Goal: Task Accomplishment & Management: Use online tool/utility

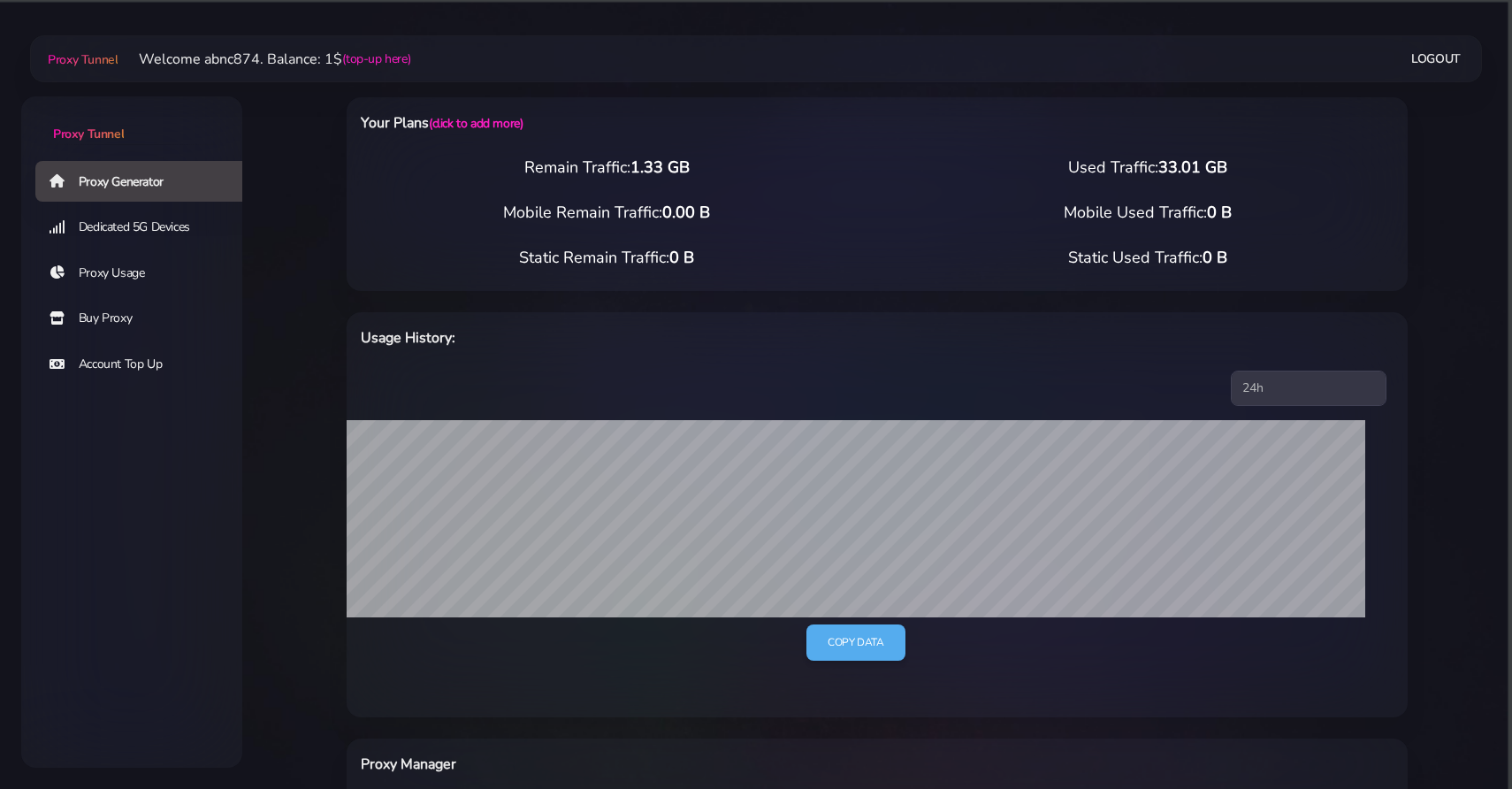
select select "FR"
click at [142, 167] on link "Proxy Generator" at bounding box center [146, 181] width 221 height 40
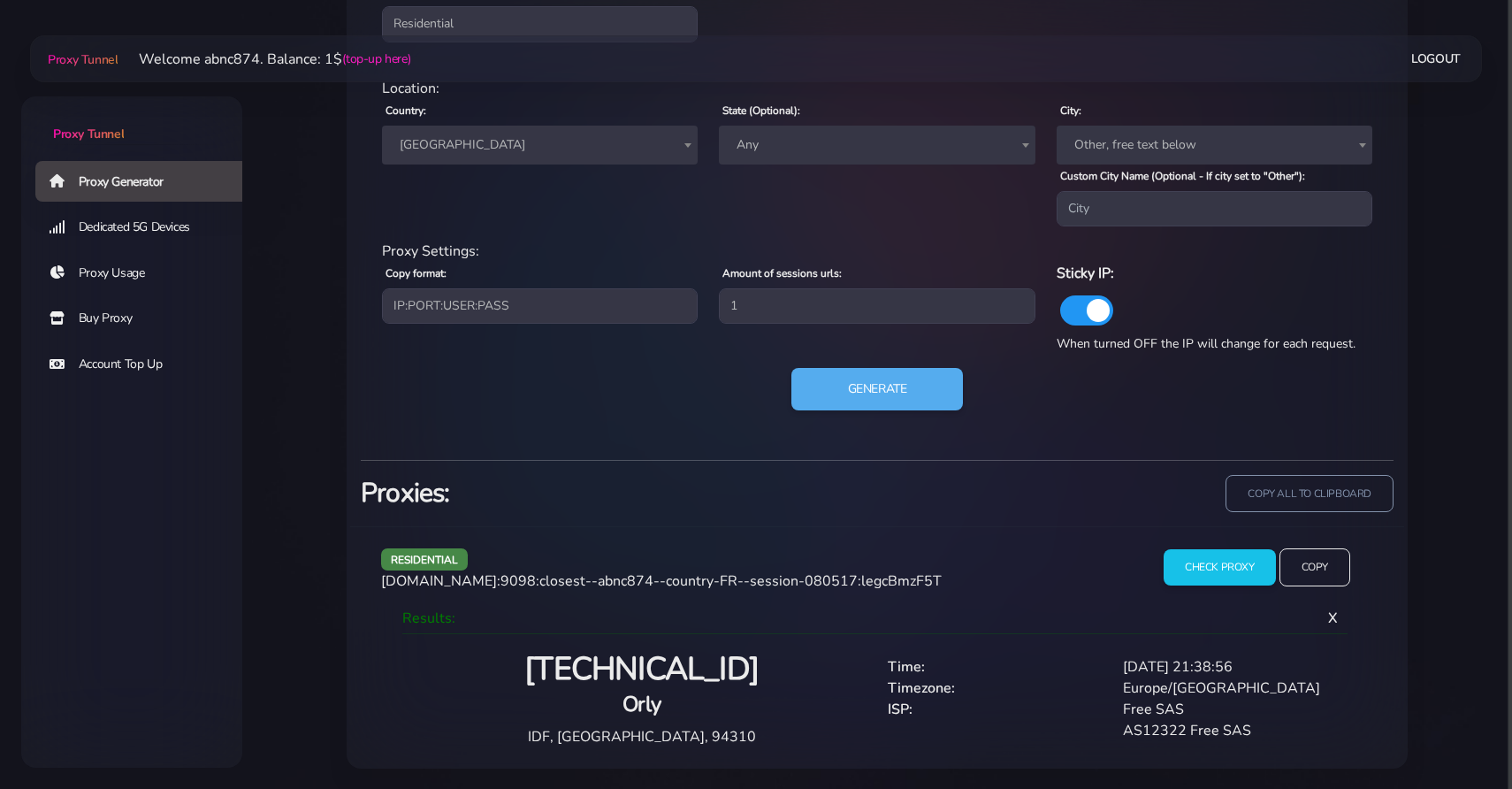
scroll to position [839, 0]
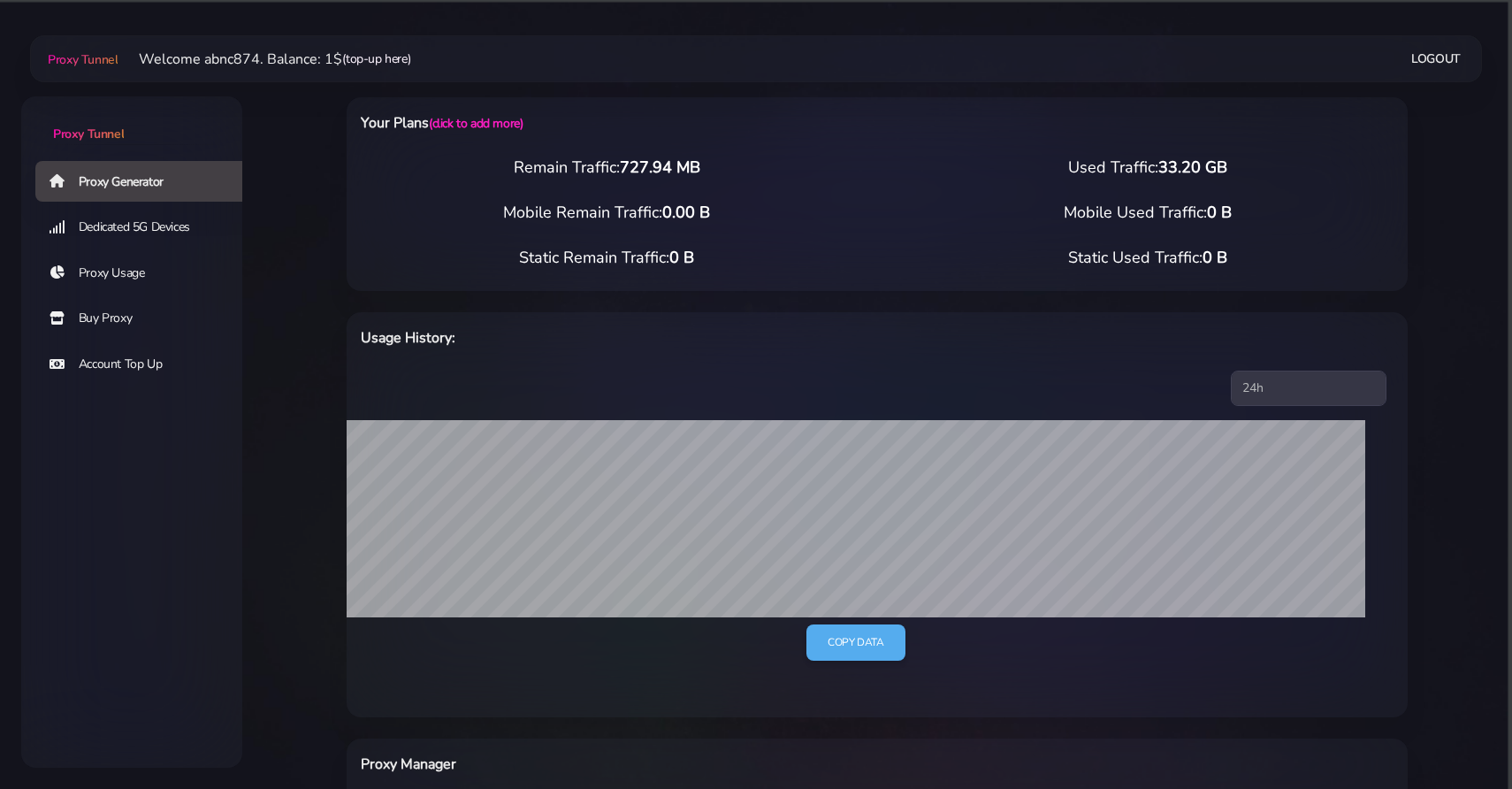
click at [396, 59] on link "(top-up here)" at bounding box center [376, 59] width 68 height 19
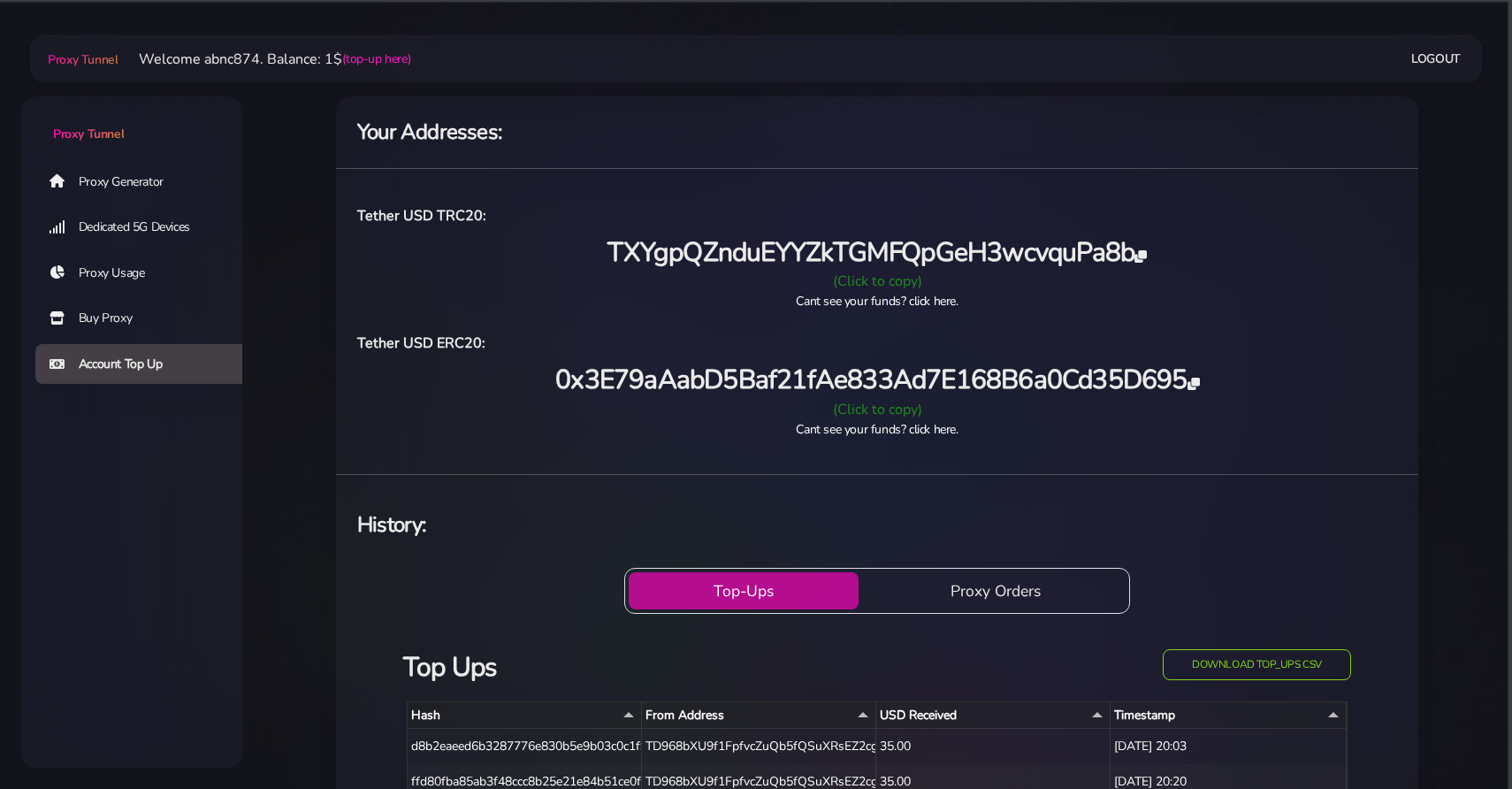
click at [1142, 250] on span "TXYgpQZnduEYYZkTGMFQpGeH3wcvquPa8b" at bounding box center [877, 252] width 538 height 37
click at [141, 181] on link "Proxy Generator" at bounding box center [146, 181] width 221 height 40
